Goal: Task Accomplishment & Management: Complete application form

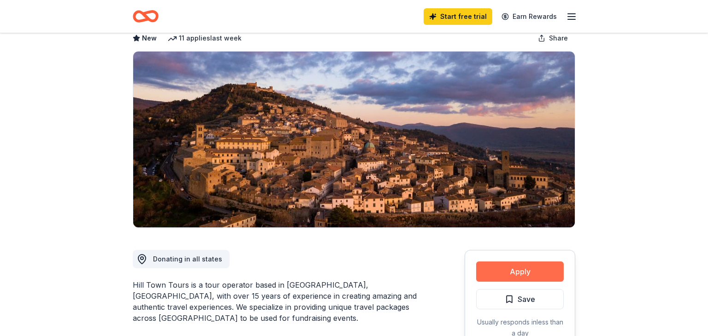
click at [513, 278] on button "Apply" at bounding box center [520, 272] width 88 height 20
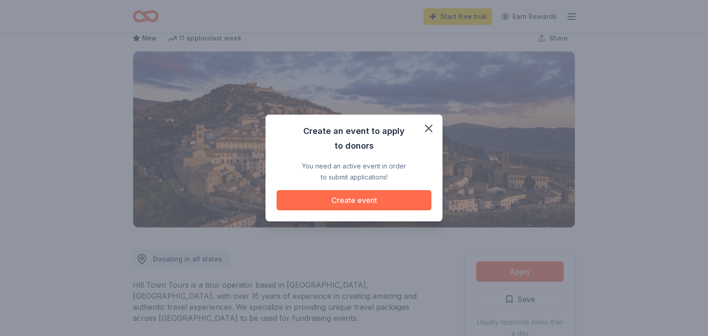
click at [362, 202] on button "Create event" at bounding box center [353, 200] width 155 height 20
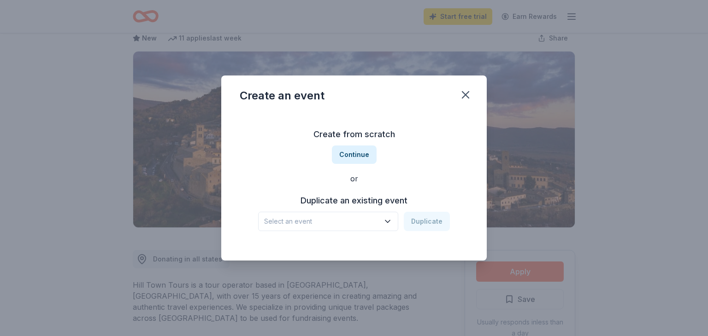
click at [364, 218] on span "Select an event" at bounding box center [321, 221] width 115 height 11
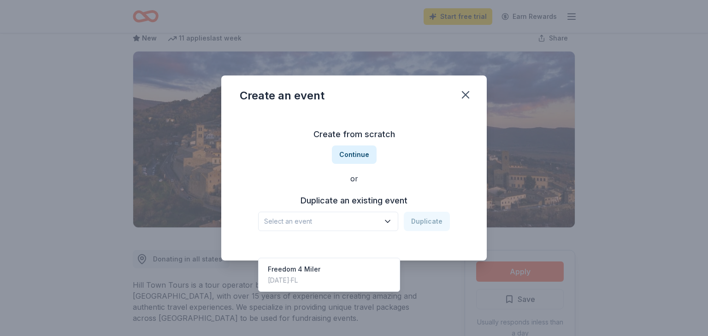
click at [356, 158] on div "Create from scratch Continue or Duplicate an existing event Select an event Dup…" at bounding box center [354, 179] width 228 height 134
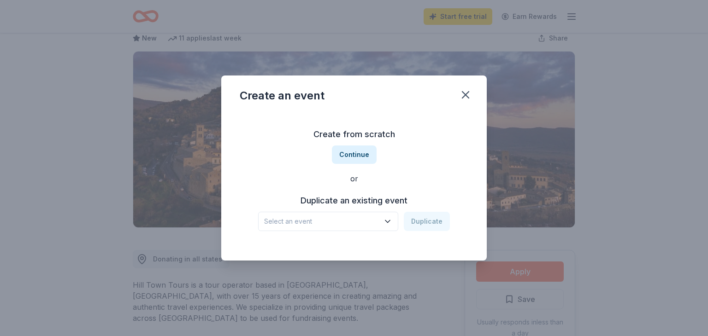
click at [356, 158] on button "Continue" at bounding box center [354, 155] width 45 height 18
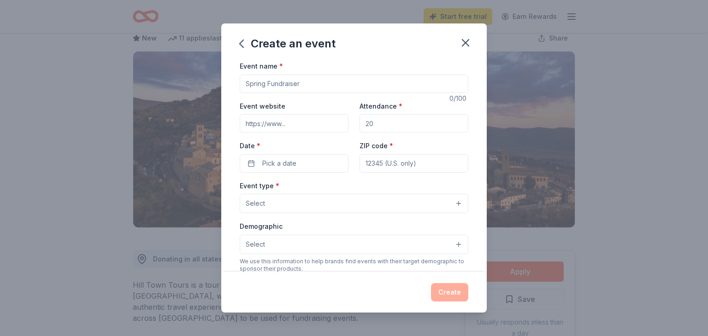
click at [295, 85] on input "Event name *" at bounding box center [354, 84] width 228 height 18
type input "Freedom Formal"
click at [464, 39] on icon "button" at bounding box center [465, 42] width 13 height 13
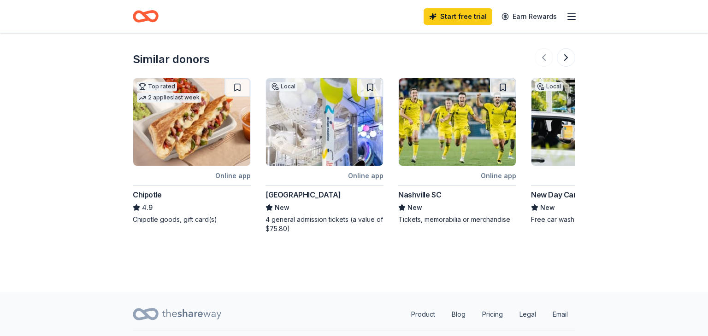
scroll to position [0, 0]
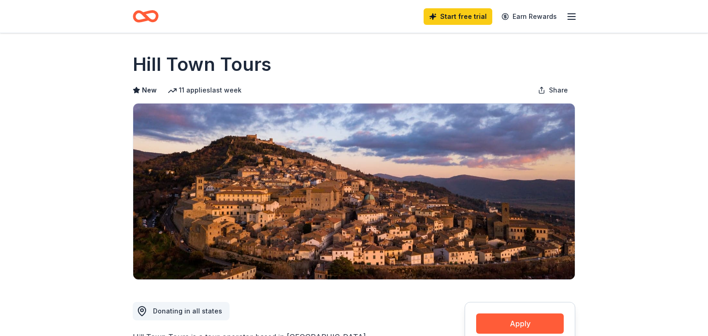
click at [573, 17] on line "button" at bounding box center [571, 17] width 7 height 0
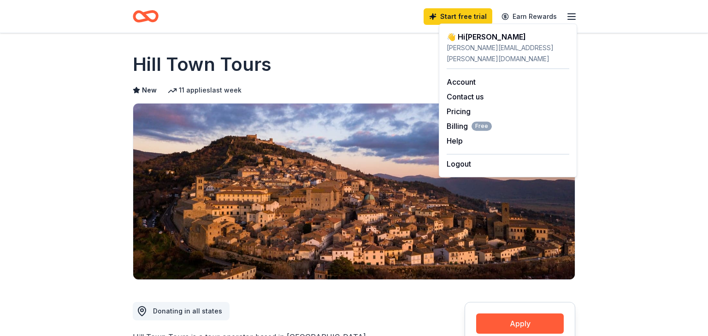
click at [479, 155] on div "Logout" at bounding box center [507, 162] width 123 height 16
click at [458, 158] on button "Logout" at bounding box center [458, 163] width 24 height 11
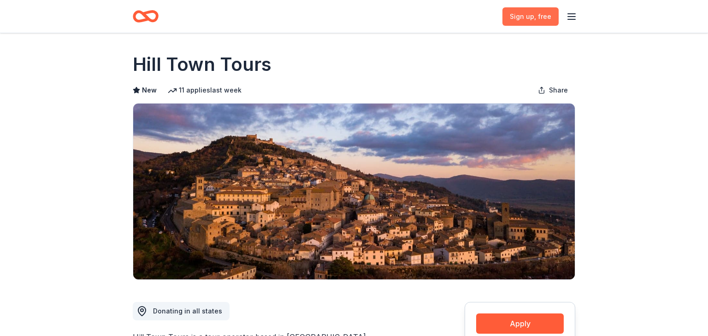
click at [512, 18] on span "Sign up , free" at bounding box center [529, 16] width 41 height 11
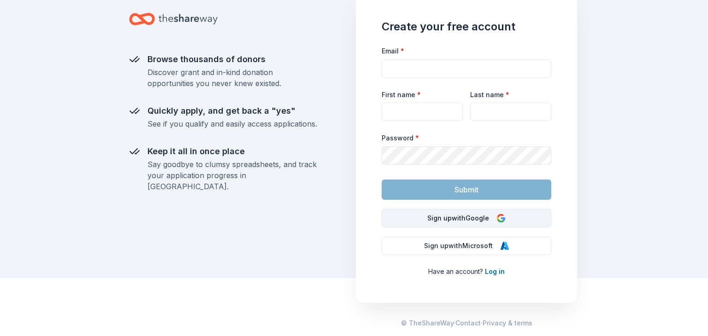
scroll to position [59, 0]
click at [495, 271] on link "Log in" at bounding box center [495, 272] width 20 height 8
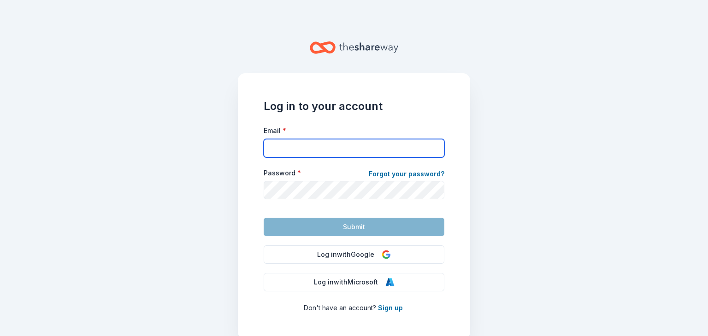
type input "[PERSON_NAME][EMAIL_ADDRESS][PERSON_NAME][DOMAIN_NAME]"
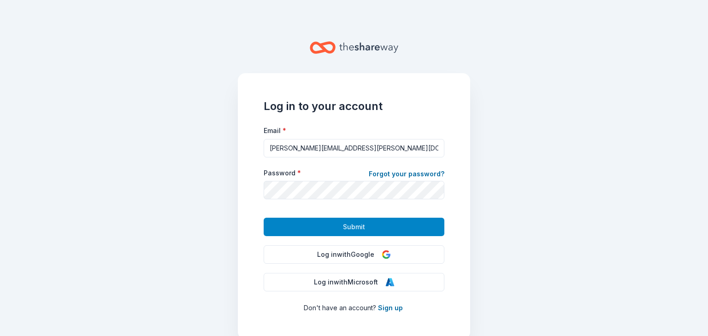
click at [329, 227] on button "Submit" at bounding box center [353, 227] width 181 height 18
